Goal: Task Accomplishment & Management: Use online tool/utility

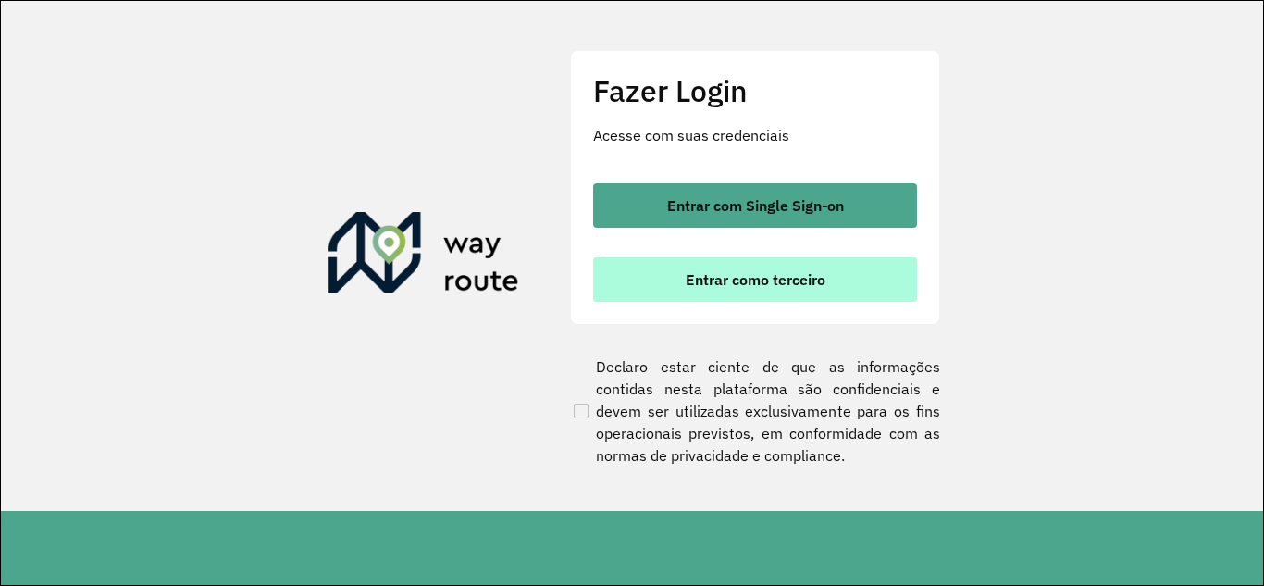
click at [752, 273] on span "Entrar como terceiro" at bounding box center [755, 279] width 140 height 15
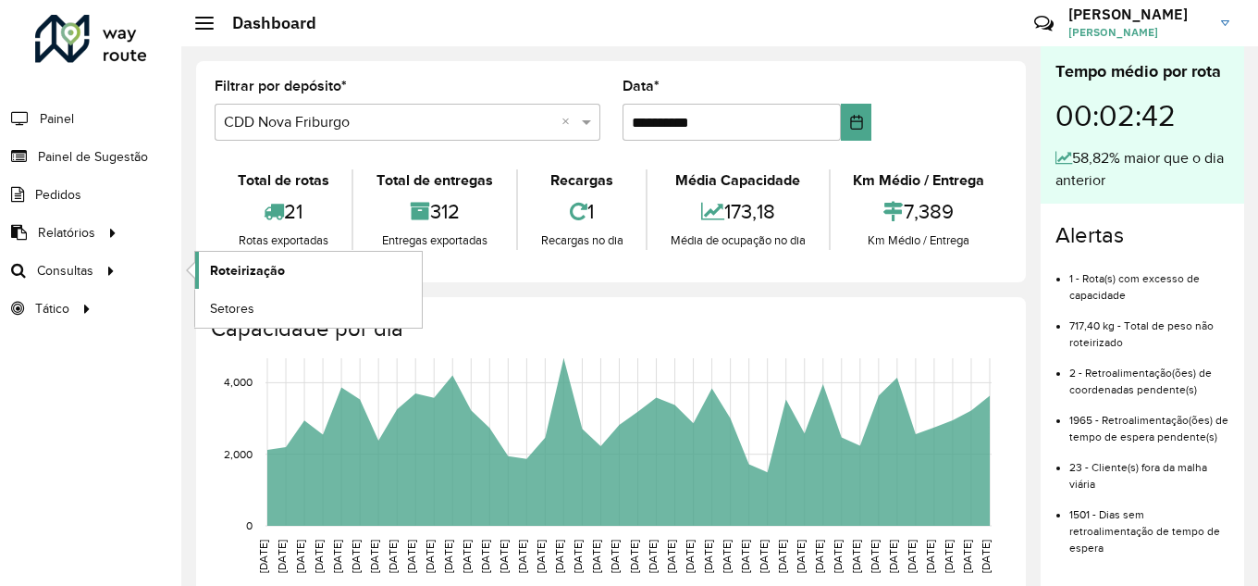
click at [278, 266] on span "Roteirização" at bounding box center [247, 270] width 75 height 19
